Goal: Task Accomplishment & Management: Manage account settings

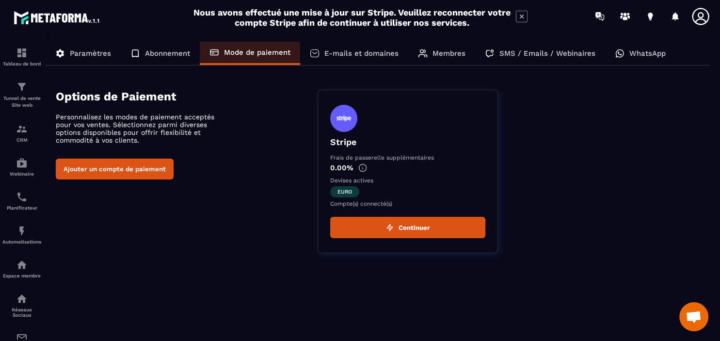
click at [356, 49] on div "E-mails et domaines" at bounding box center [354, 53] width 108 height 23
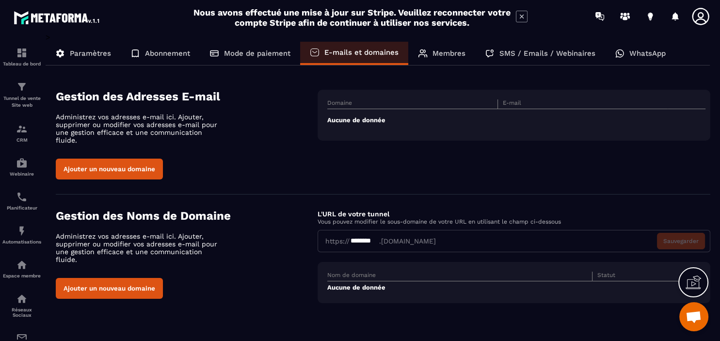
click at [374, 101] on th "Domaine" at bounding box center [412, 104] width 170 height 10
click at [104, 159] on button "Ajouter un nouveau domaine" at bounding box center [109, 169] width 107 height 21
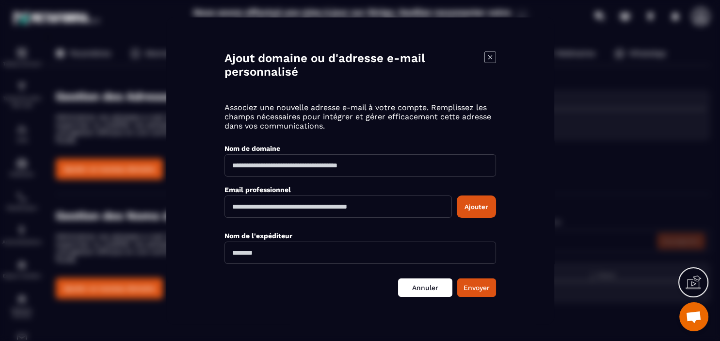
click at [419, 290] on link "Annuler" at bounding box center [425, 287] width 54 height 18
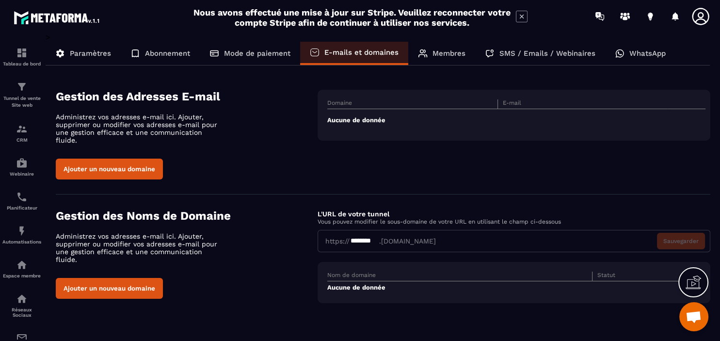
click at [441, 55] on p "Membres" at bounding box center [449, 53] width 33 height 9
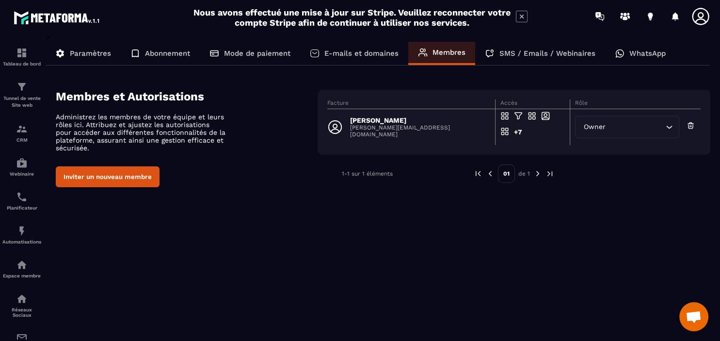
click at [509, 54] on p "SMS / Emails / Webinaires" at bounding box center [548, 53] width 96 height 9
